Goal: Task Accomplishment & Management: Complete application form

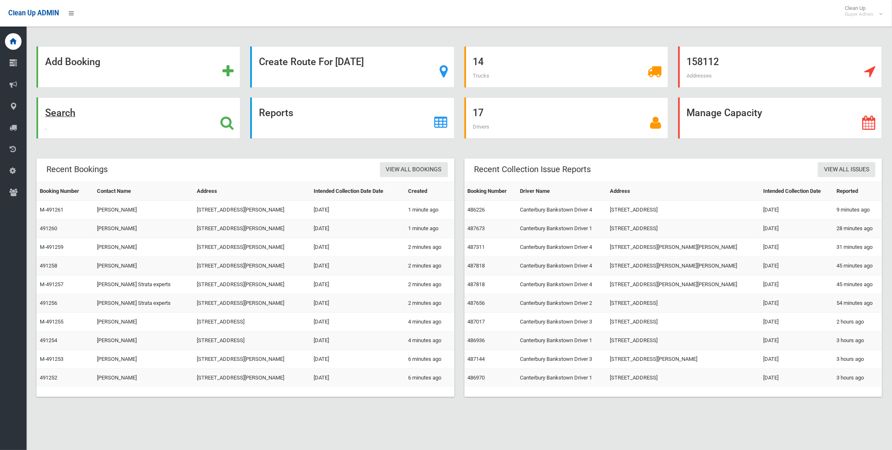
click at [66, 113] on strong "Search" at bounding box center [60, 113] width 30 height 12
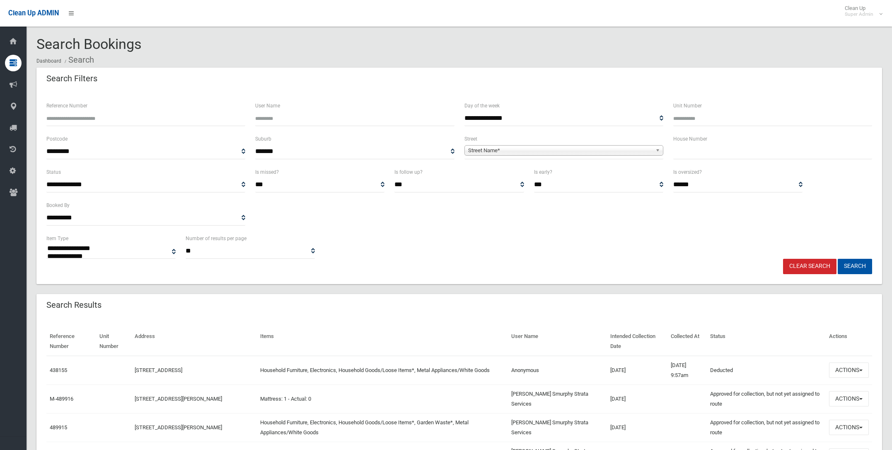
select select
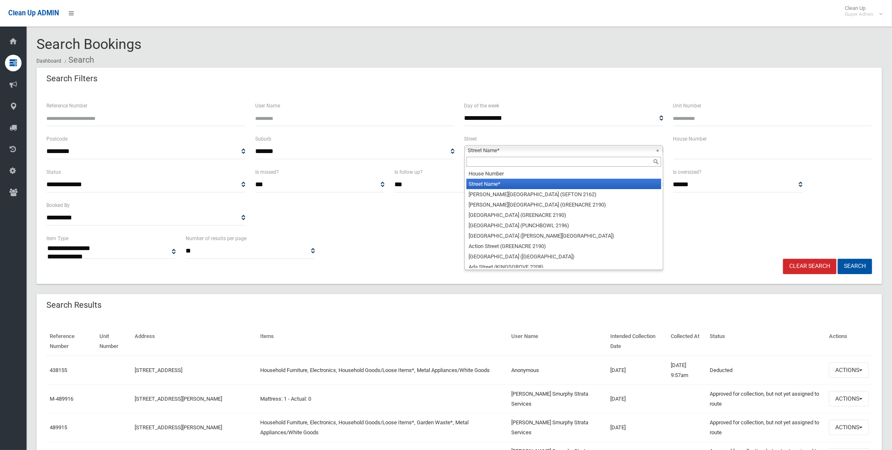
click at [535, 148] on span "Street Name*" at bounding box center [560, 150] width 184 height 10
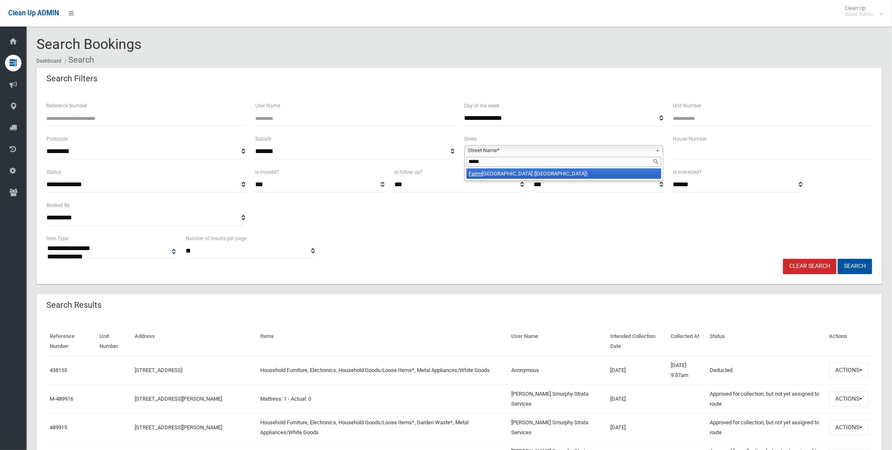
type input "*****"
drag, startPoint x: 525, startPoint y: 169, endPoint x: 622, endPoint y: 144, distance: 100.1
click at [528, 169] on li "Fairm ount Street (LAKEMBA 2195)" at bounding box center [563, 173] width 195 height 10
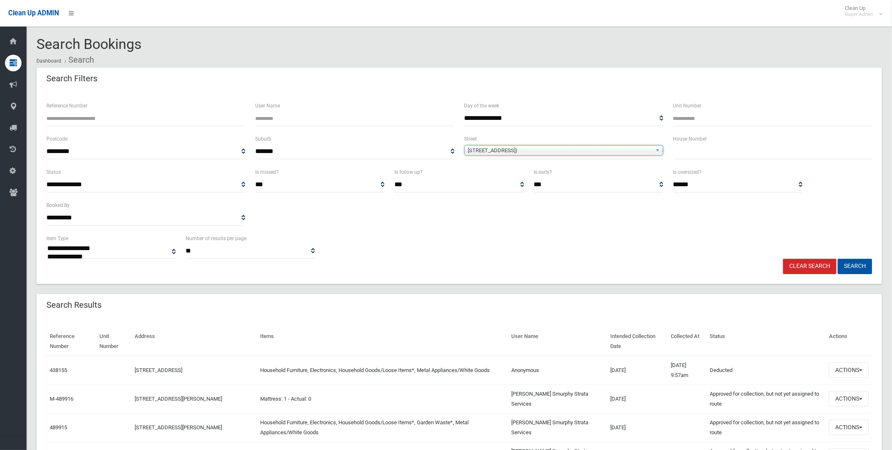
click at [673, 147] on input "text" at bounding box center [772, 151] width 199 height 15
type input "**"
click at [852, 266] on button "Search" at bounding box center [855, 266] width 34 height 15
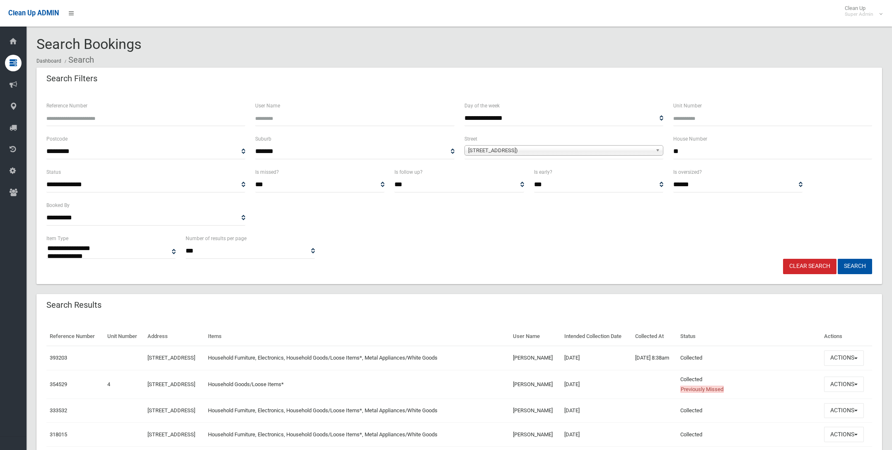
select select
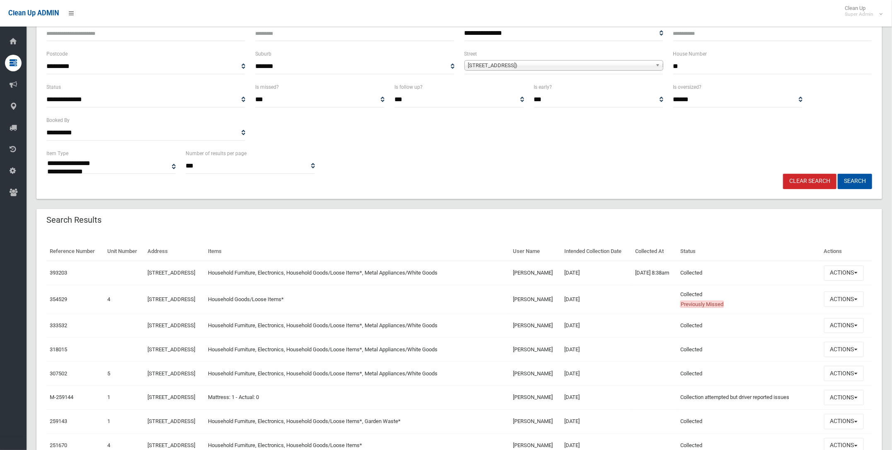
scroll to position [103, 0]
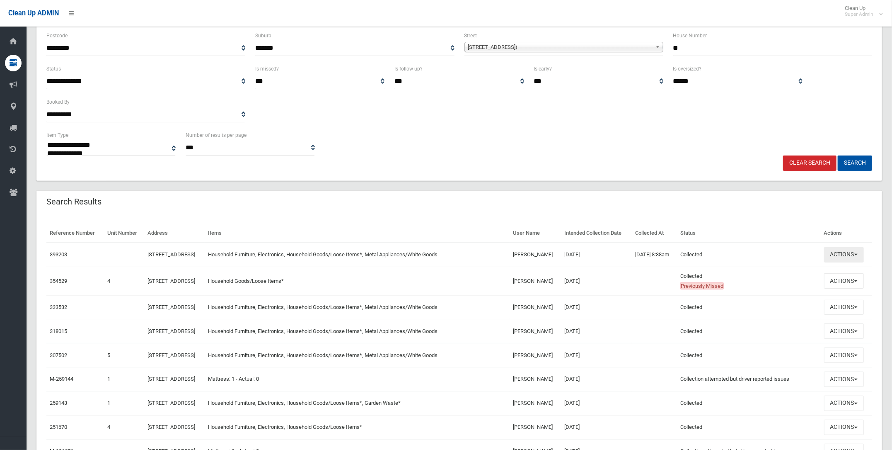
click at [848, 262] on button "Actions" at bounding box center [844, 254] width 40 height 15
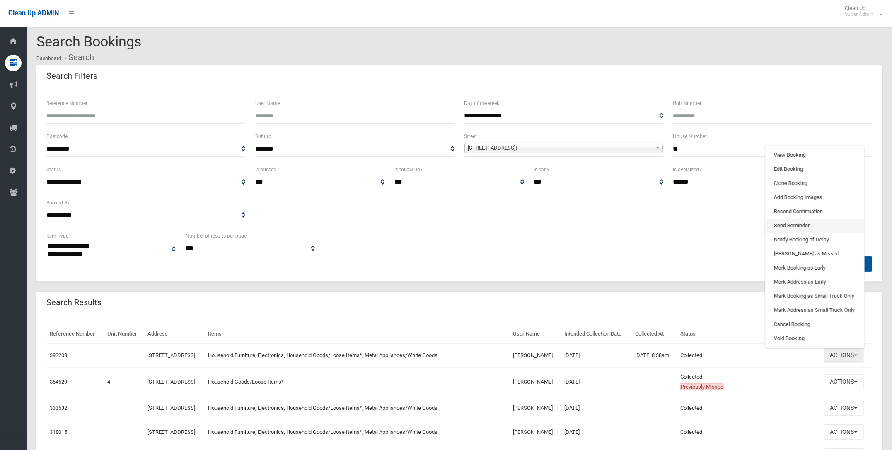
scroll to position [0, 0]
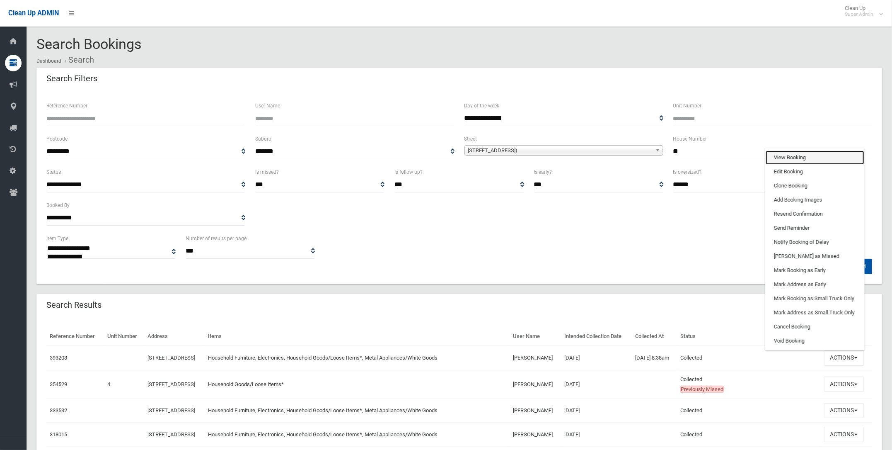
click at [799, 164] on link "View Booking" at bounding box center [815, 157] width 99 height 14
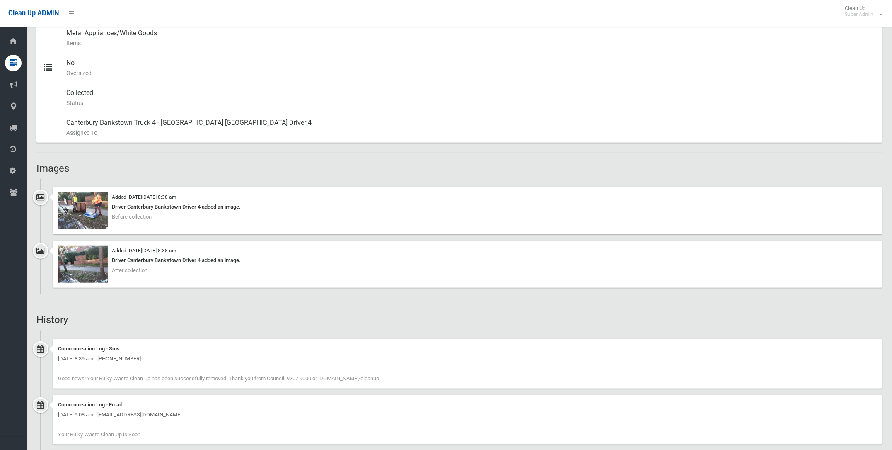
scroll to position [414, 0]
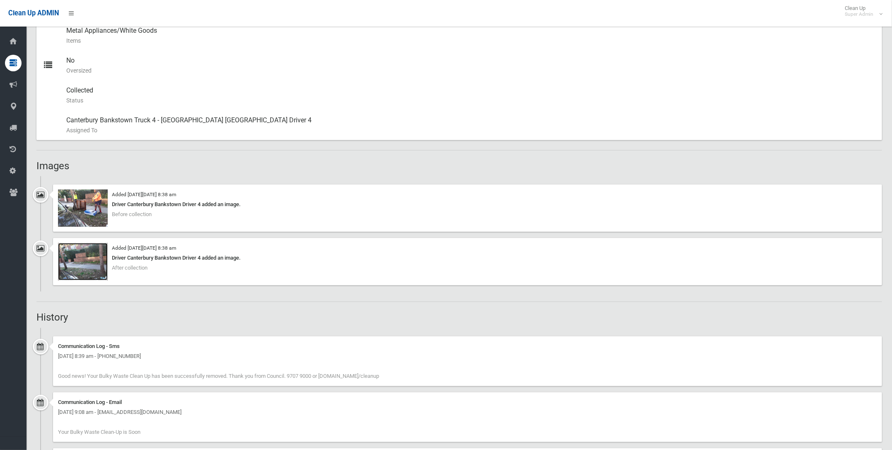
click at [82, 264] on img at bounding box center [83, 261] width 50 height 37
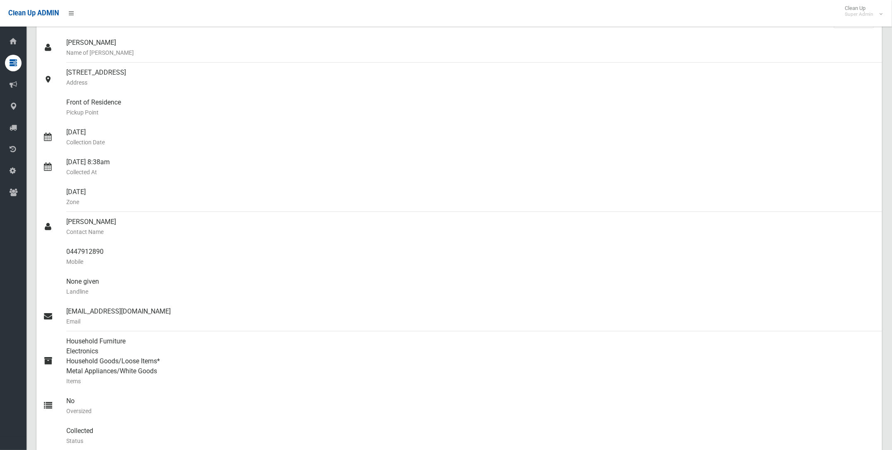
scroll to position [0, 0]
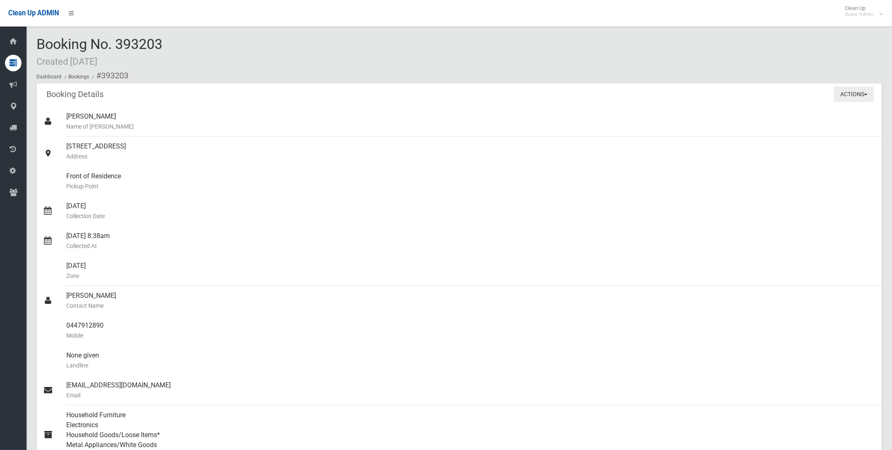
click at [853, 92] on button "Actions" at bounding box center [854, 94] width 40 height 15
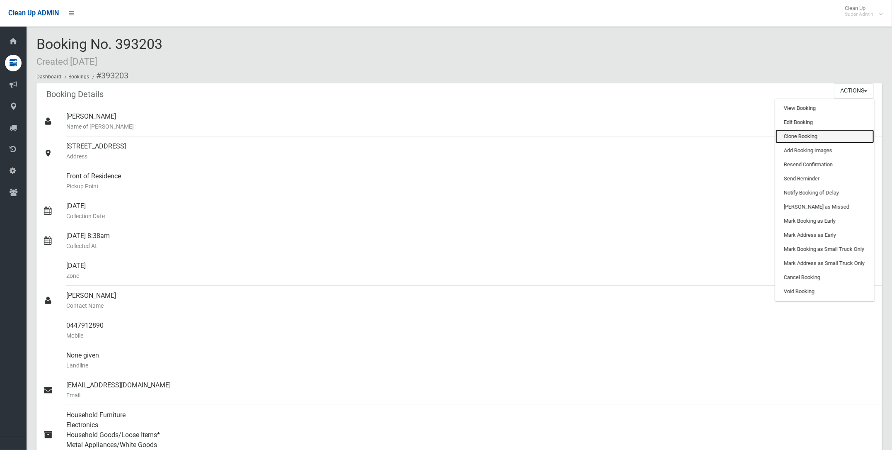
click at [801, 137] on link "Clone Booking" at bounding box center [825, 136] width 99 height 14
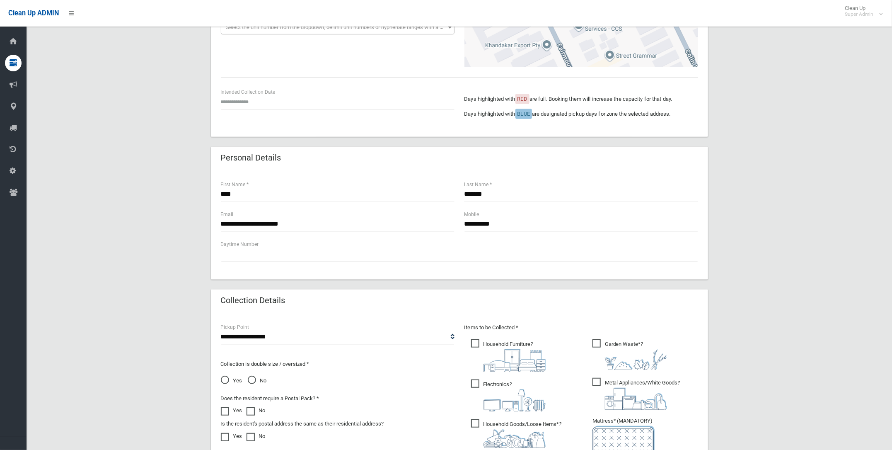
scroll to position [155, 0]
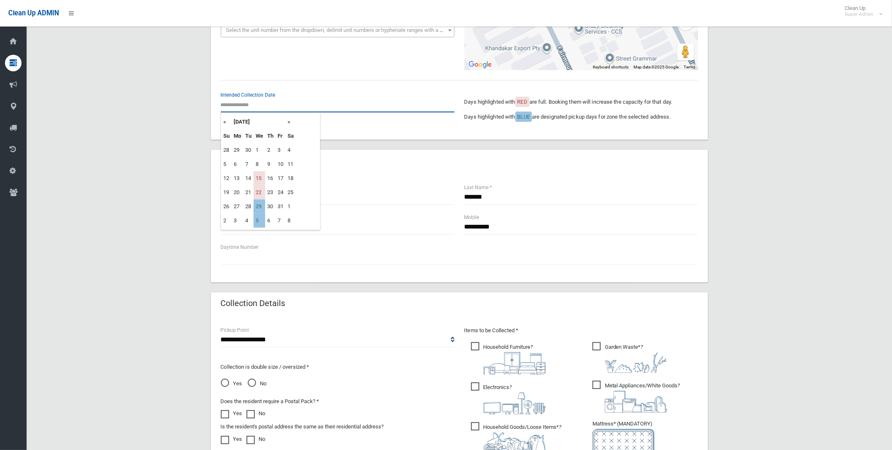
click at [233, 99] on input "text" at bounding box center [338, 104] width 234 height 15
click at [261, 179] on td "15" at bounding box center [260, 178] width 12 height 14
type input "**********"
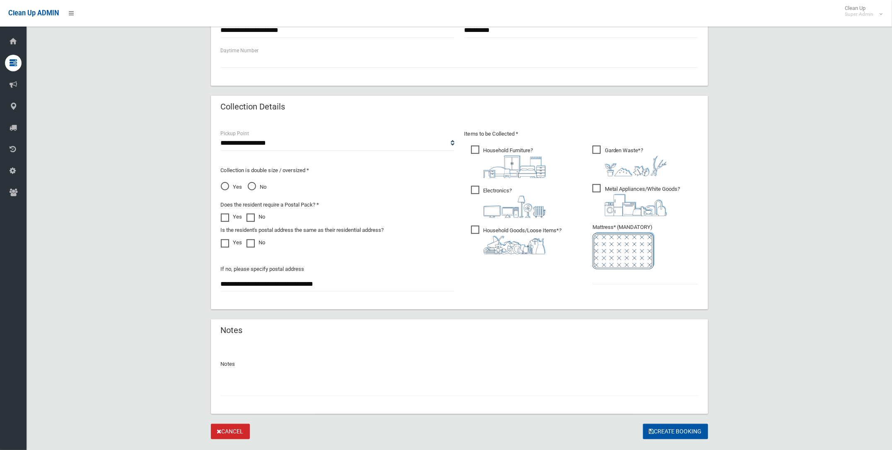
scroll to position [370, 0]
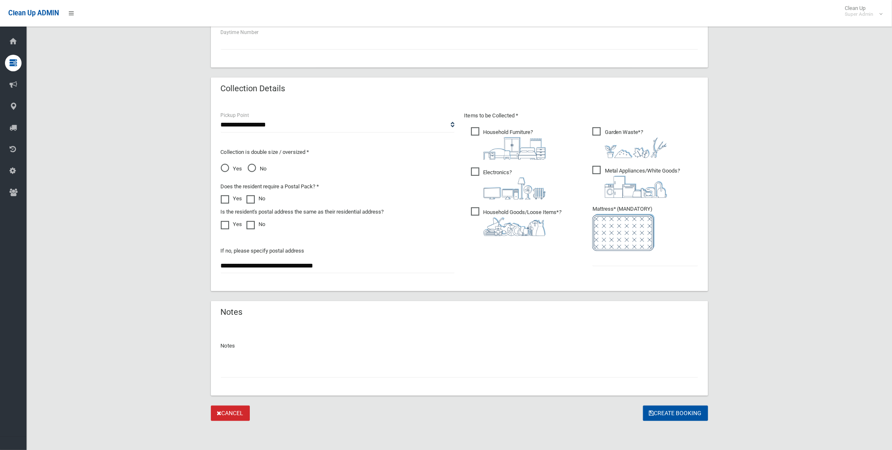
click at [254, 366] on input "text" at bounding box center [459, 369] width 477 height 15
click at [247, 368] on input "**********" at bounding box center [459, 369] width 477 height 15
type input "**********"
click at [674, 411] on button "Create Booking" at bounding box center [675, 412] width 65 height 15
type input "*"
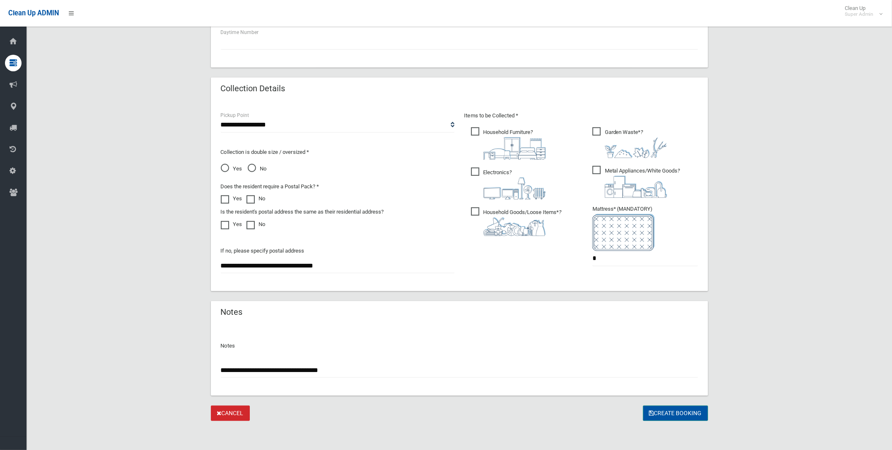
click at [668, 405] on button "Create Booking" at bounding box center [675, 412] width 65 height 15
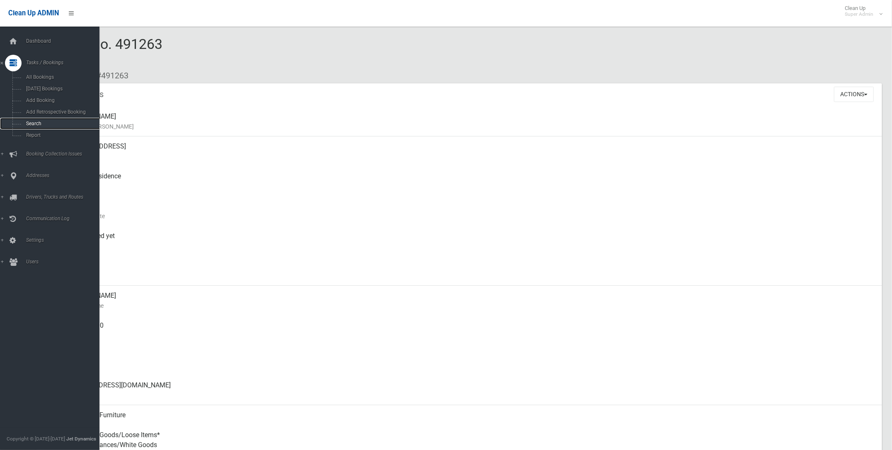
click at [37, 126] on span "Search" at bounding box center [62, 124] width 77 height 6
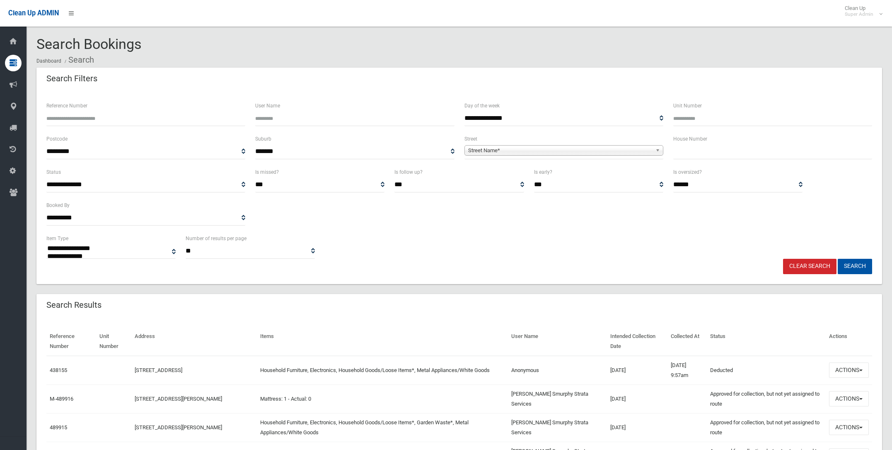
select select
click at [496, 151] on span "Street Name*" at bounding box center [560, 150] width 184 height 10
type input "*******"
click at [494, 169] on li "Hillard Street (WILEY PARK 2195)" at bounding box center [563, 173] width 195 height 10
click at [694, 152] on input "text" at bounding box center [772, 151] width 199 height 15
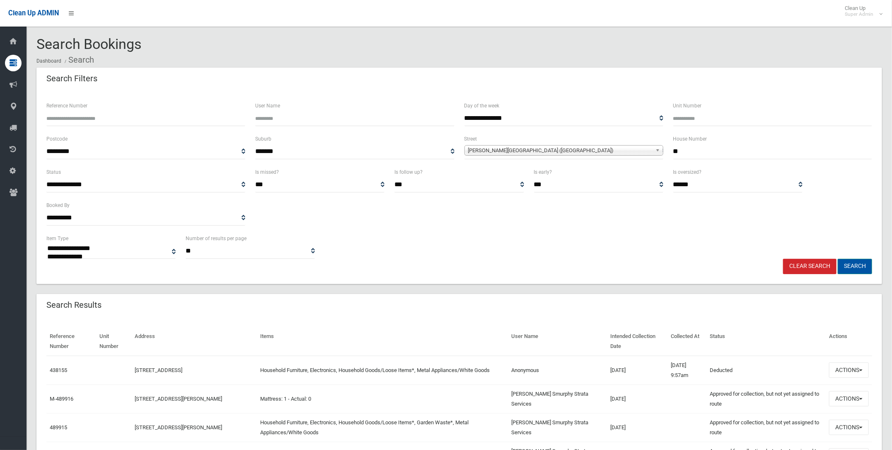
type input "**"
click at [859, 262] on button "Search" at bounding box center [855, 266] width 34 height 15
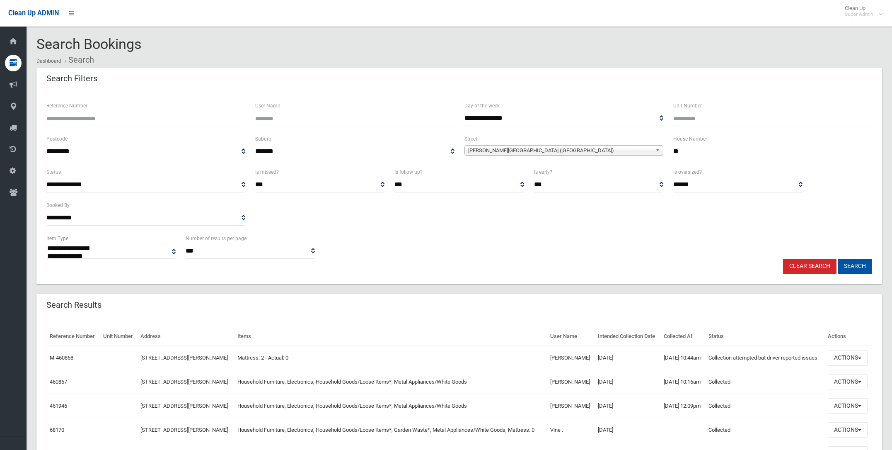
select select
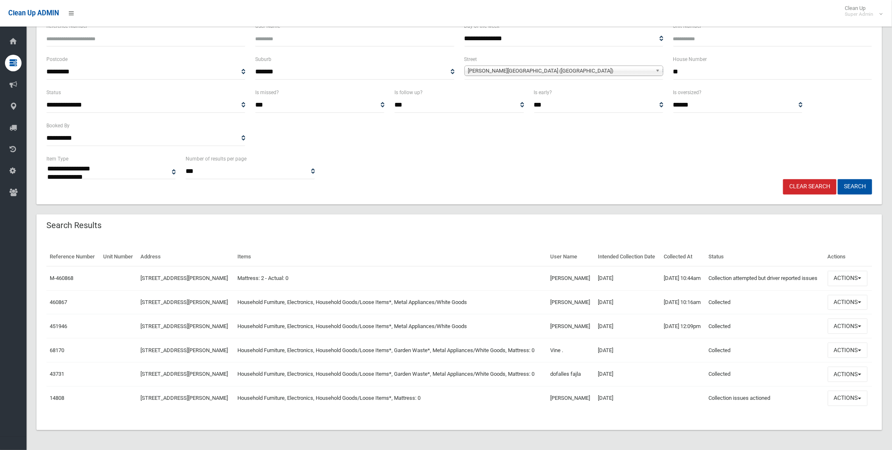
scroll to position [103, 0]
click at [850, 271] on button "Actions" at bounding box center [848, 278] width 40 height 15
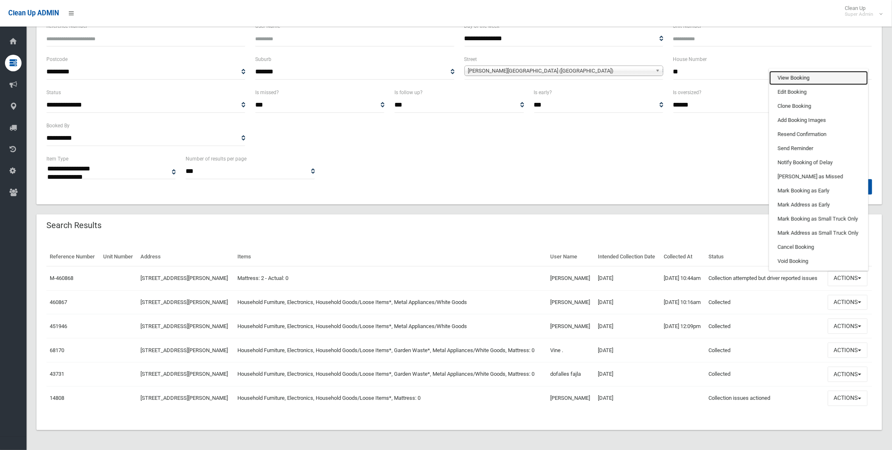
click at [795, 71] on link "View Booking" at bounding box center [818, 78] width 99 height 14
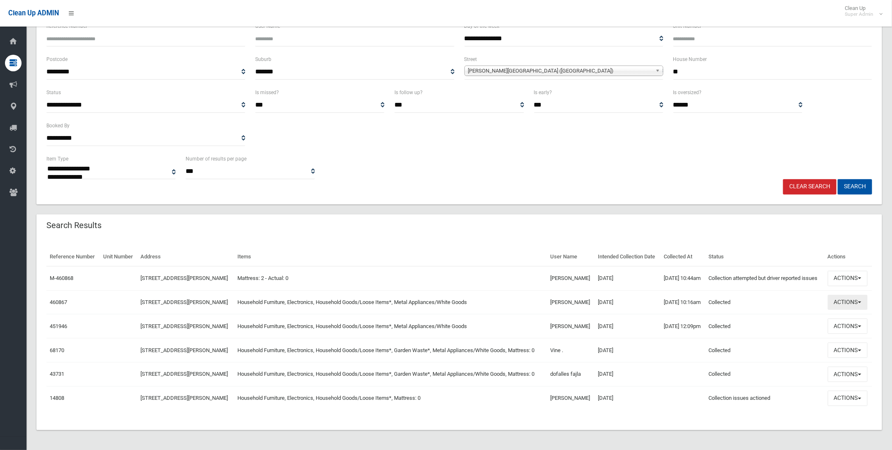
click at [843, 295] on button "Actions" at bounding box center [848, 302] width 40 height 15
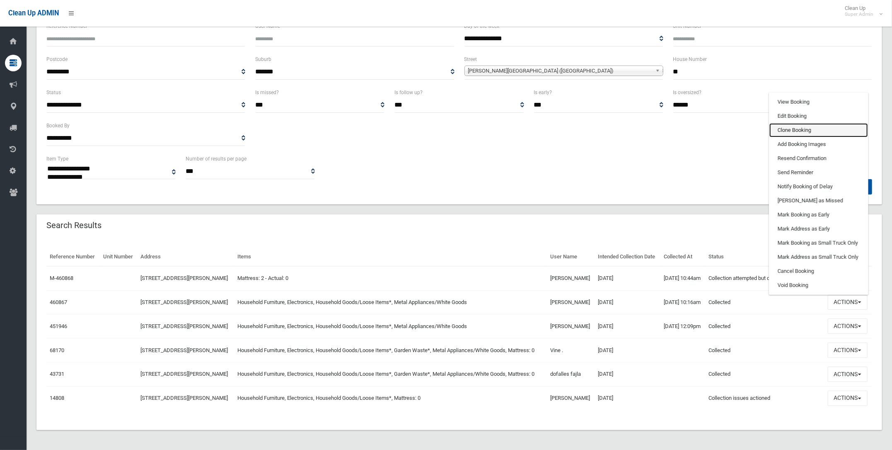
click at [793, 123] on link "Clone Booking" at bounding box center [818, 130] width 99 height 14
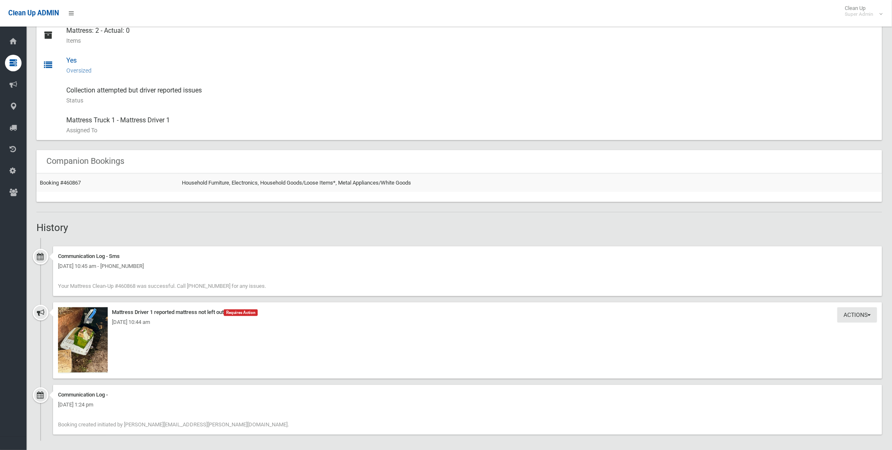
scroll to position [389, 0]
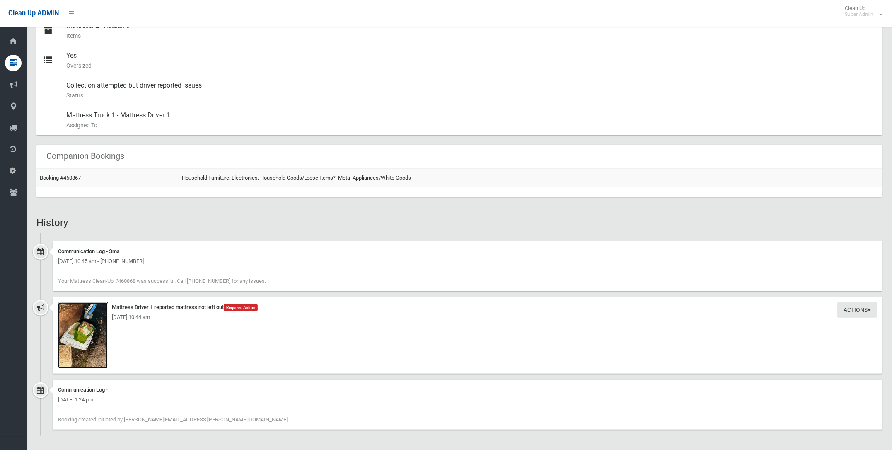
click at [73, 323] on img at bounding box center [83, 335] width 50 height 66
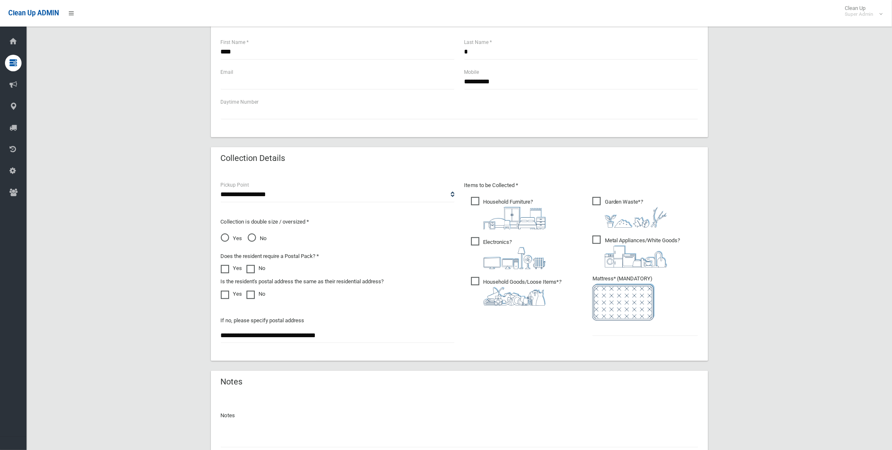
scroll to position [310, 0]
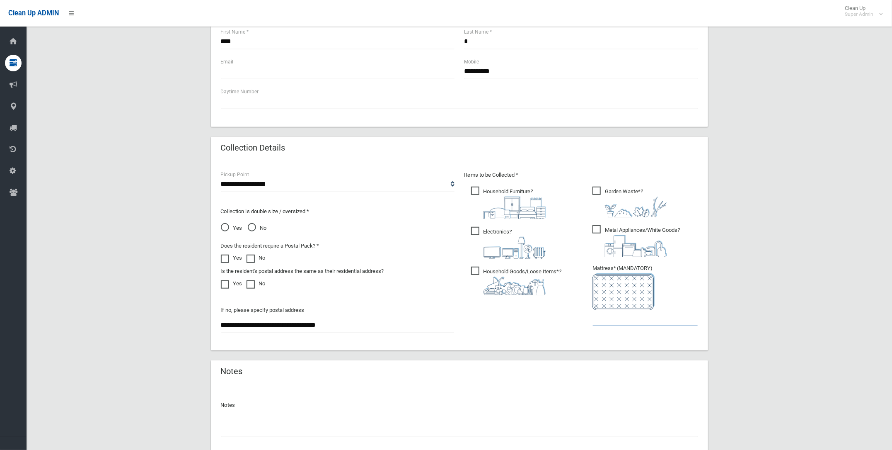
click at [599, 318] on input "text" at bounding box center [645, 317] width 106 height 15
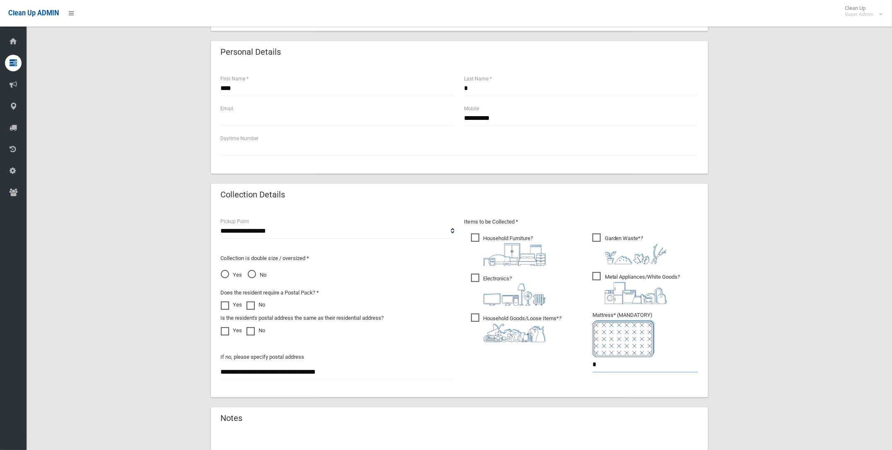
scroll to position [155, 0]
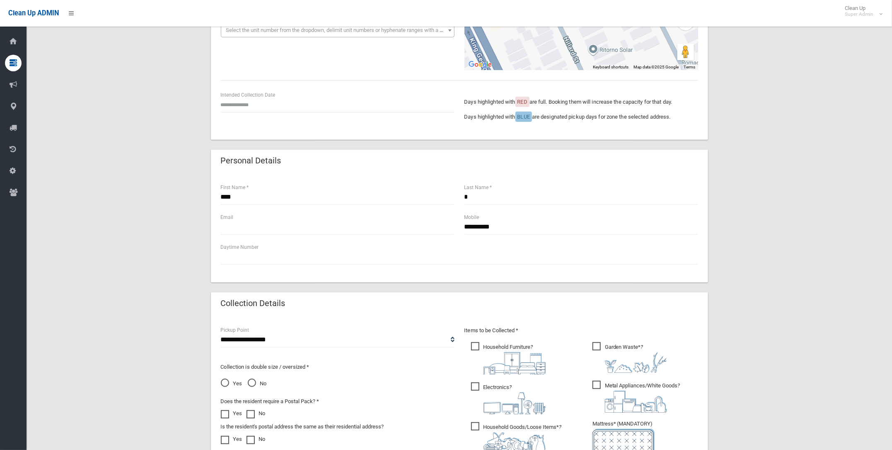
type input "*"
click at [238, 104] on input "text" at bounding box center [338, 104] width 234 height 15
click at [257, 179] on td "15" at bounding box center [260, 178] width 12 height 14
type input "**********"
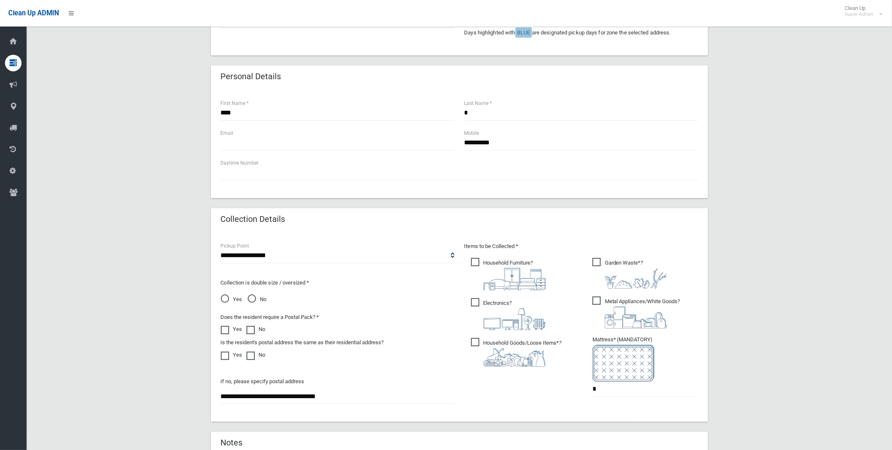
scroll to position [370, 0]
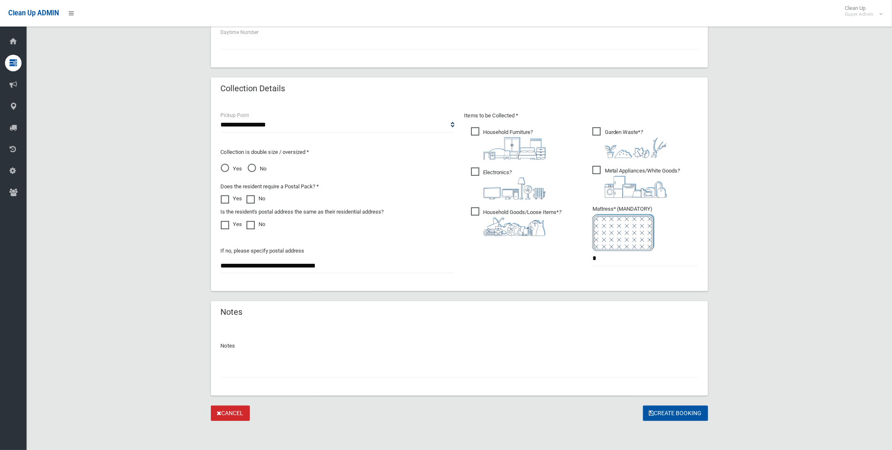
click at [240, 368] on input "text" at bounding box center [459, 369] width 477 height 15
type input "**********"
click at [669, 409] on button "Create Booking" at bounding box center [675, 412] width 65 height 15
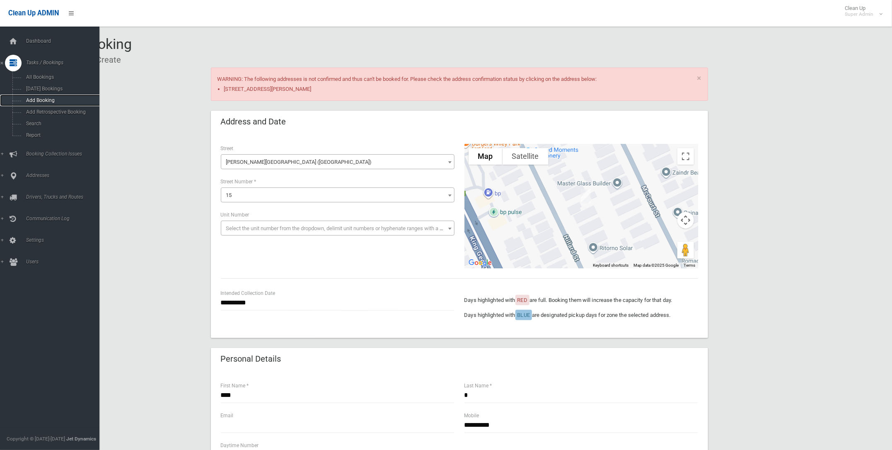
click at [40, 96] on link "Add Booking" at bounding box center [53, 100] width 107 height 12
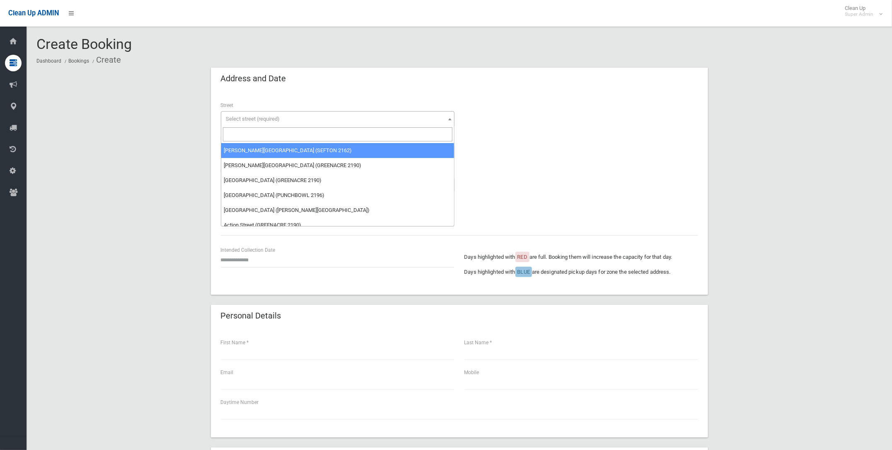
click at [372, 116] on span "Select street (required)" at bounding box center [338, 119] width 230 height 12
click at [254, 135] on input "search" at bounding box center [338, 134] width 230 height 14
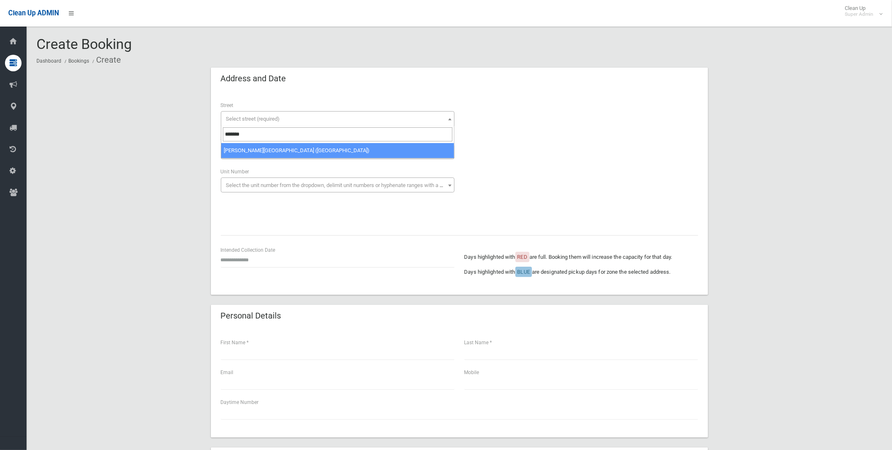
type input "*******"
select select "***"
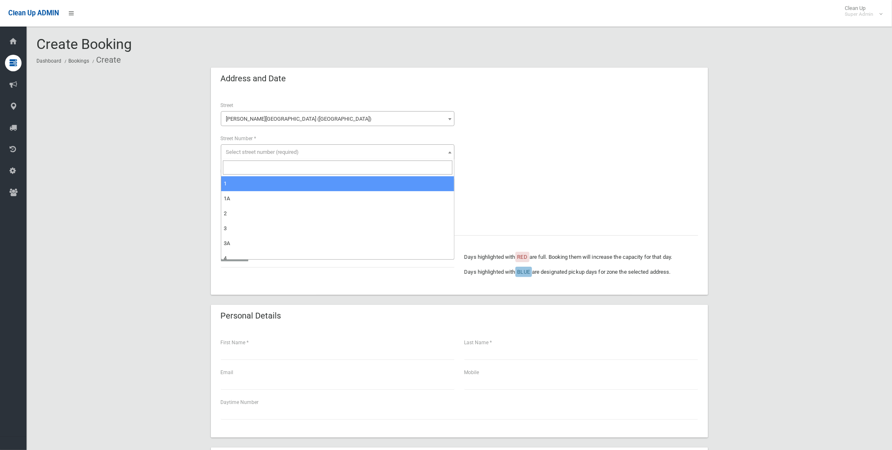
click at [256, 150] on span "Select street number (required)" at bounding box center [262, 152] width 73 height 6
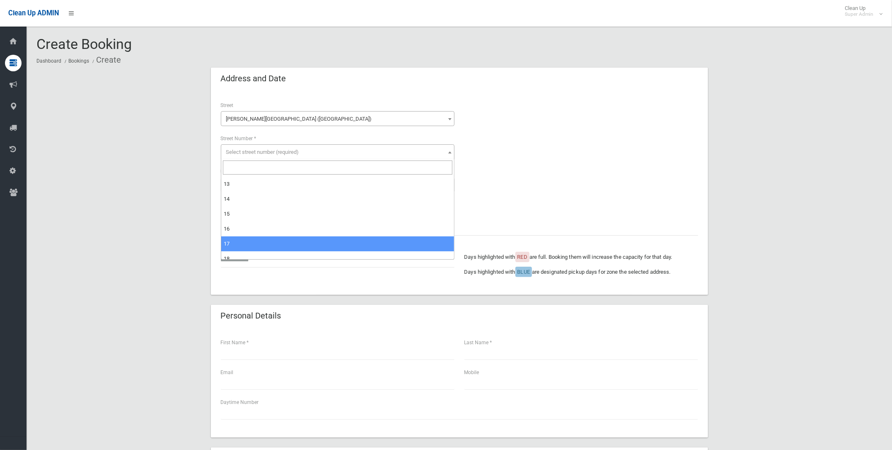
scroll to position [207, 0]
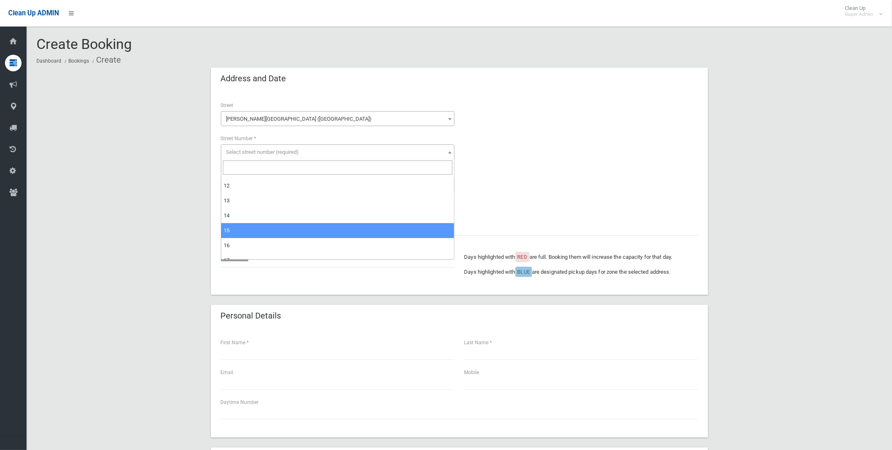
select select "**"
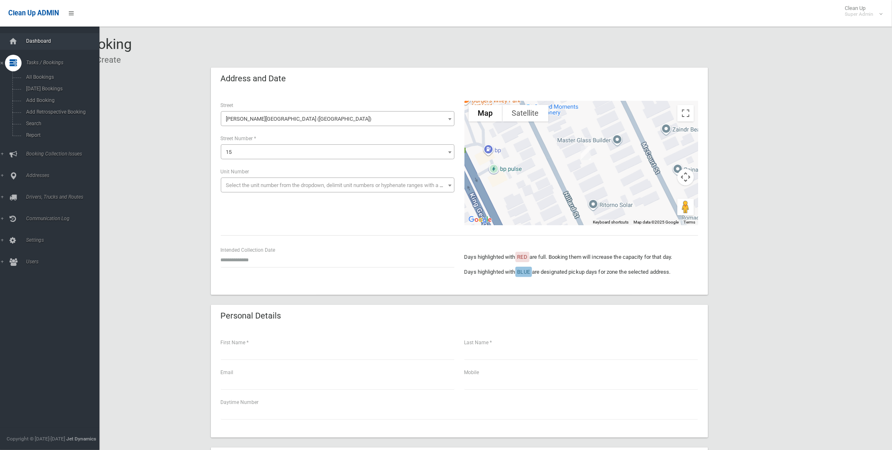
click at [33, 40] on span "Dashboard" at bounding box center [66, 41] width 84 height 6
